Goal: Information Seeking & Learning: Learn about a topic

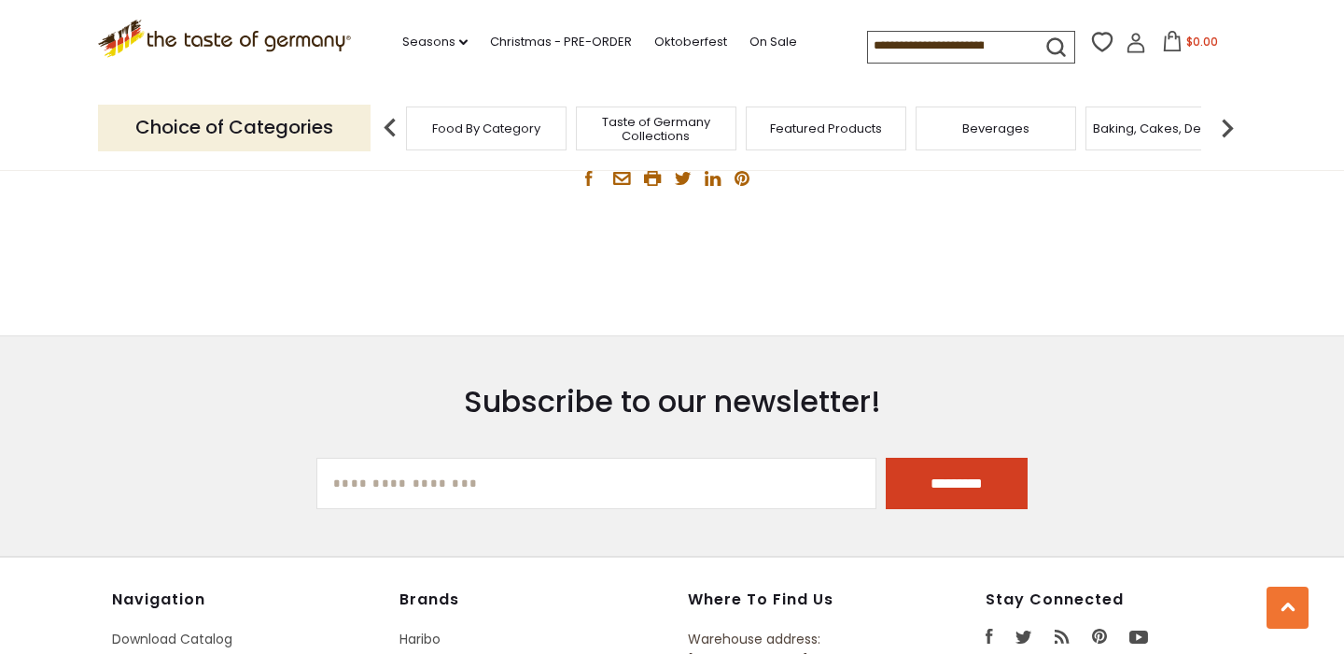
scroll to position [3435, 0]
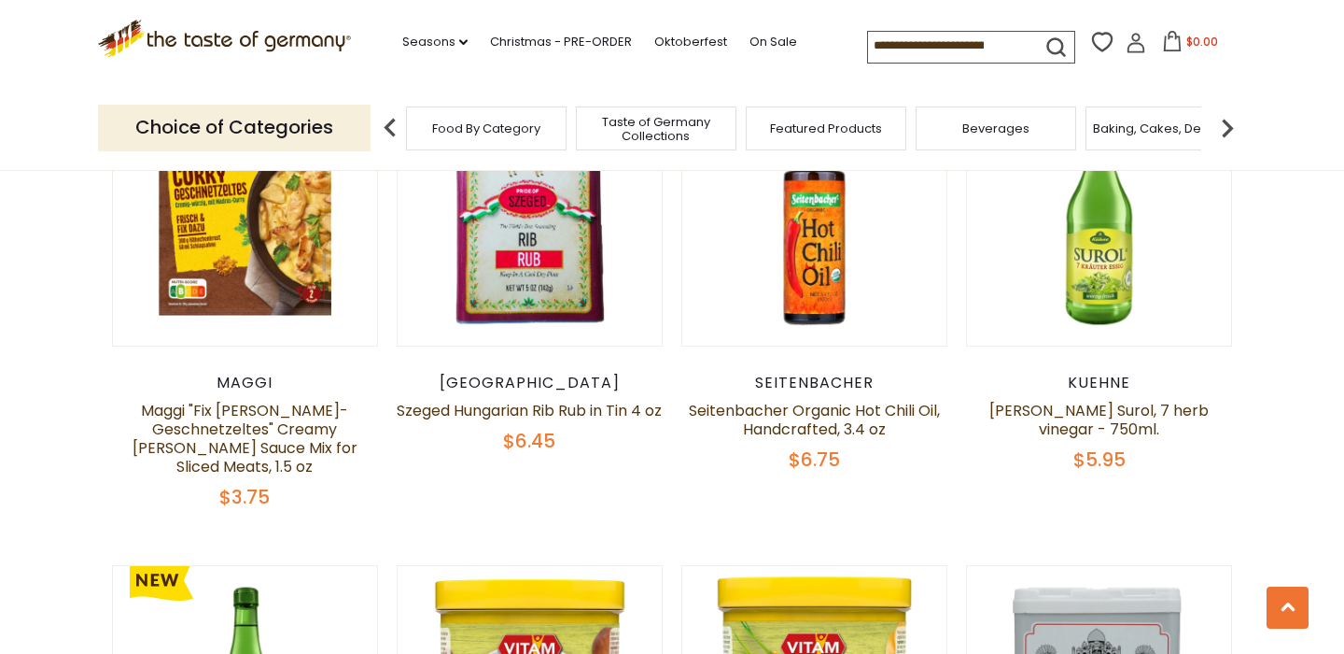
scroll to position [685, 0]
